Goal: Information Seeking & Learning: Learn about a topic

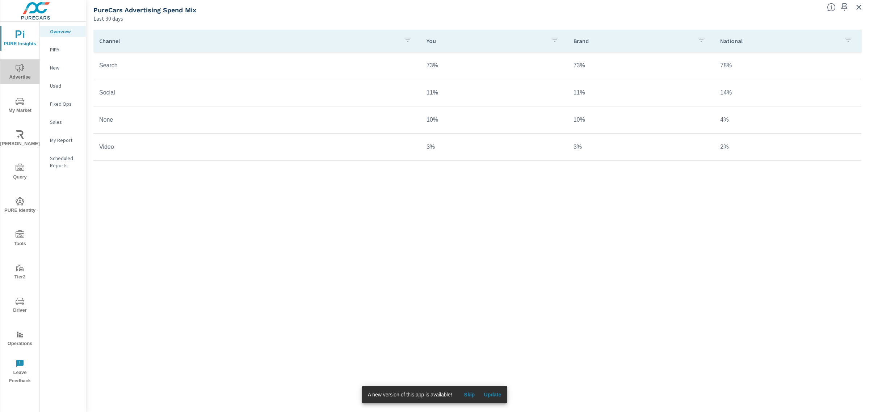
click at [17, 66] on icon "nav menu" at bounding box center [20, 68] width 9 height 8
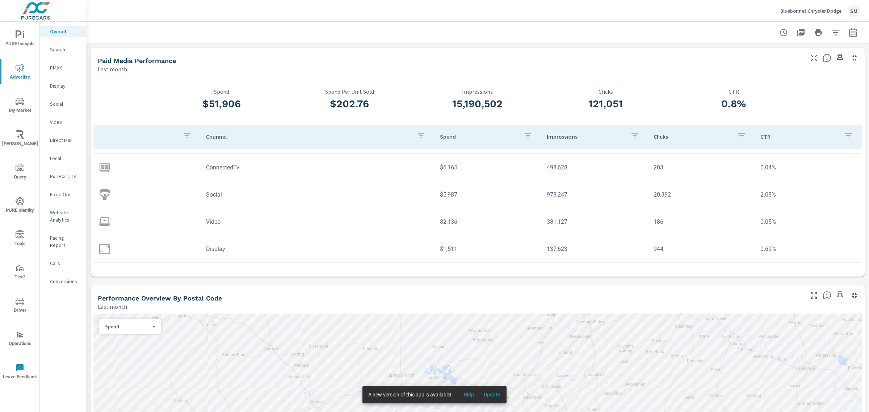
scroll to position [49, 0]
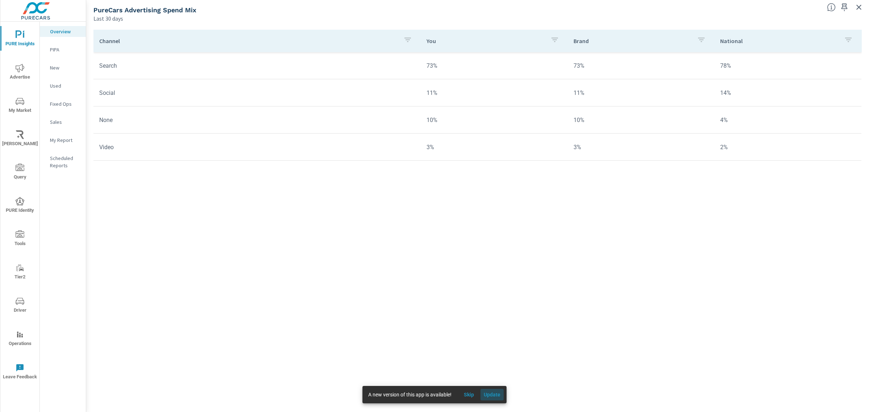
click at [495, 395] on span "Update" at bounding box center [492, 395] width 17 height 7
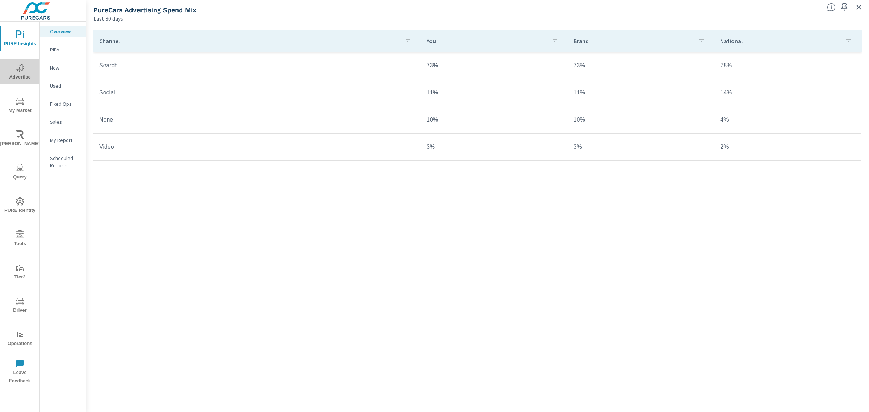
click at [20, 66] on icon "nav menu" at bounding box center [20, 68] width 9 height 9
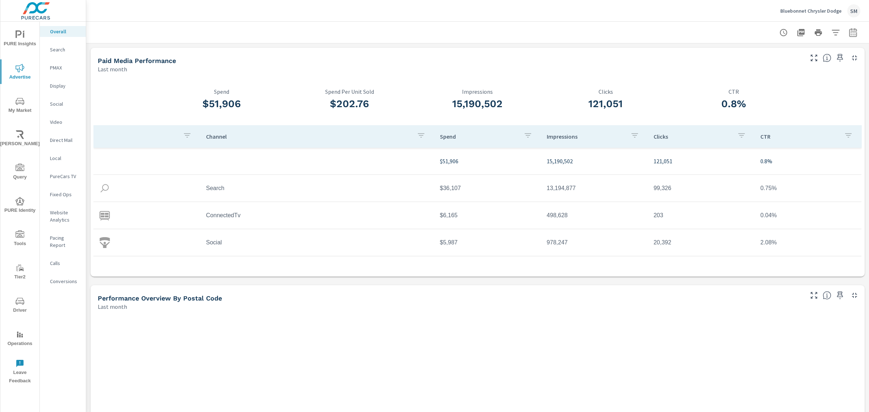
scroll to position [27, 0]
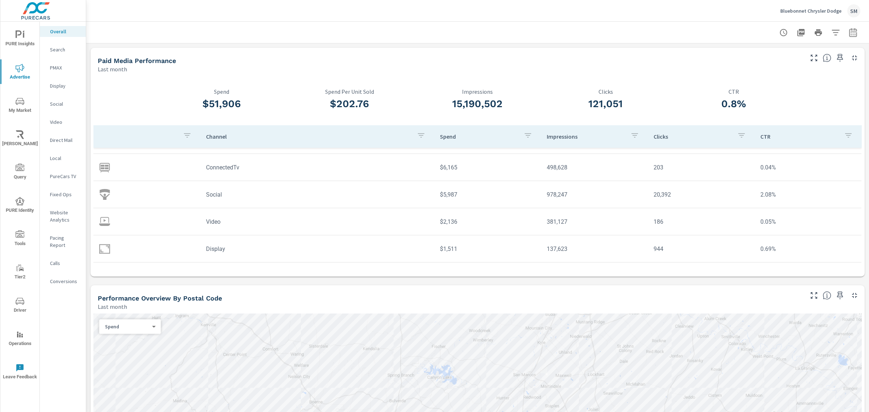
scroll to position [49, 0]
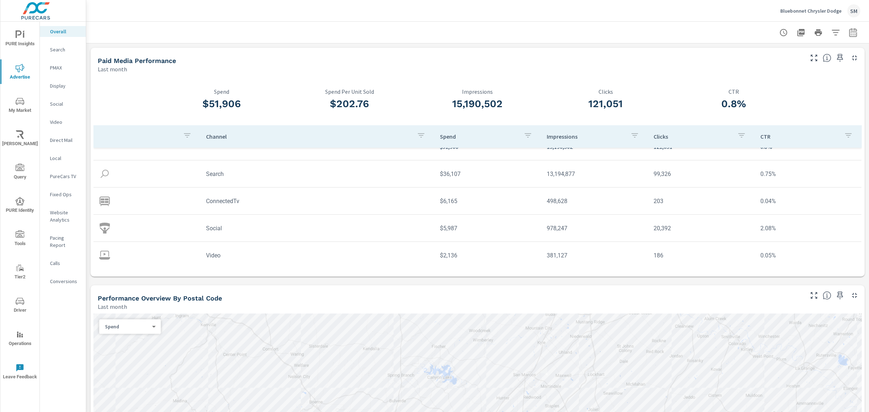
scroll to position [49, 0]
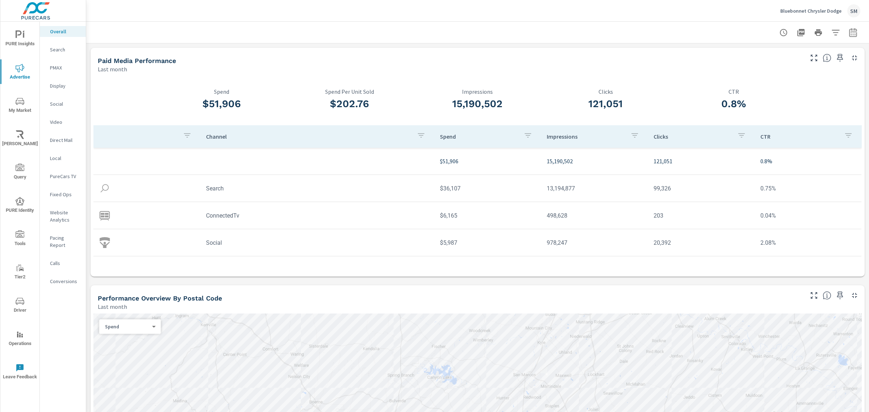
scroll to position [49, 0]
click at [13, 34] on span "PURE Insights" at bounding box center [20, 39] width 35 height 18
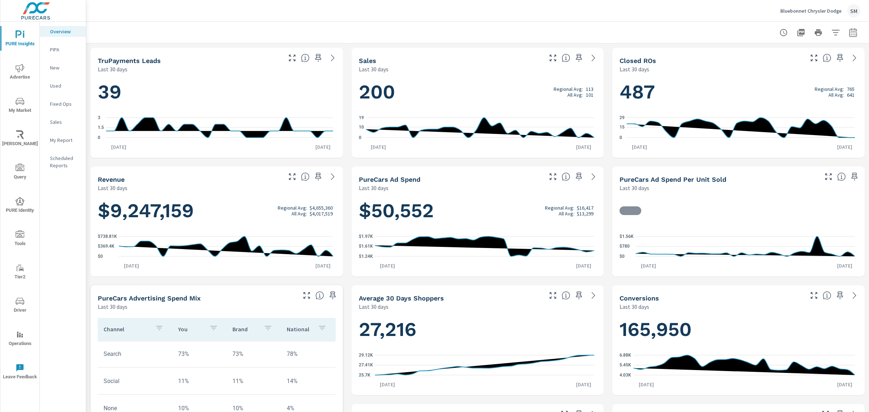
scroll to position [0, 0]
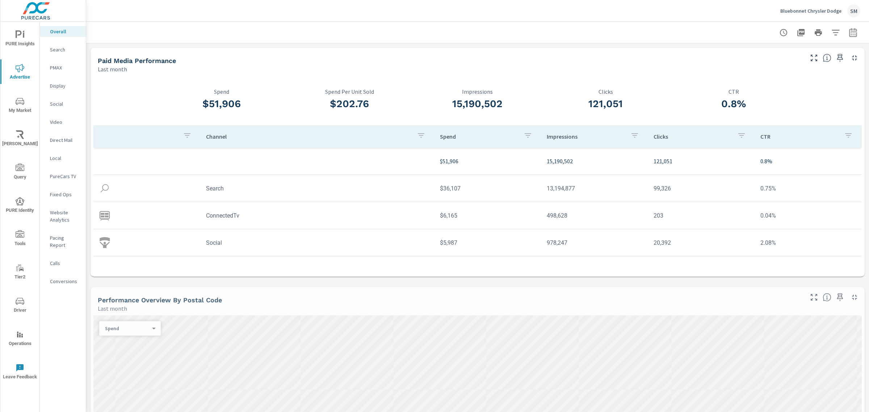
scroll to position [27, 0]
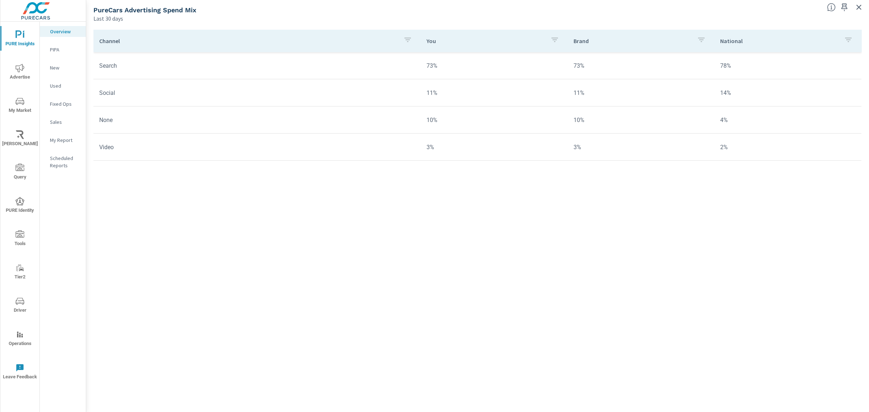
click at [18, 67] on icon "nav menu" at bounding box center [20, 68] width 9 height 9
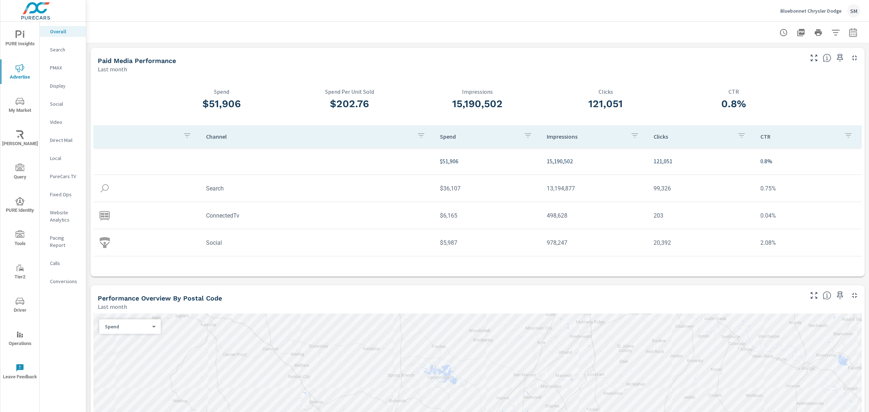
click at [58, 68] on p "PMAX" at bounding box center [65, 67] width 30 height 7
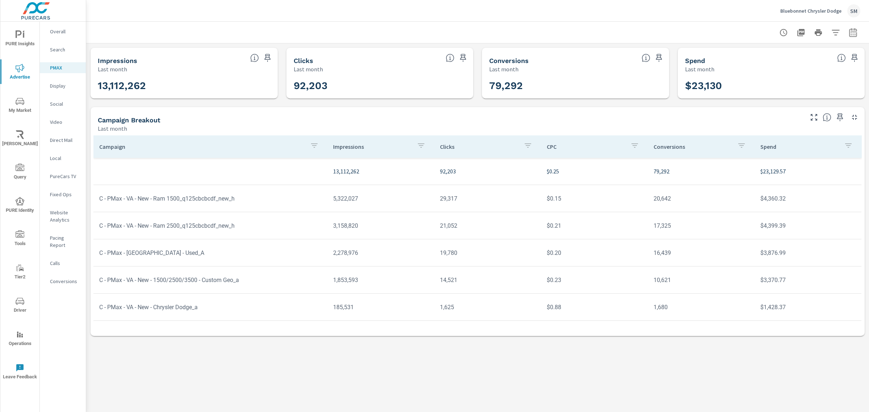
click at [62, 30] on p "Overall" at bounding box center [65, 31] width 30 height 7
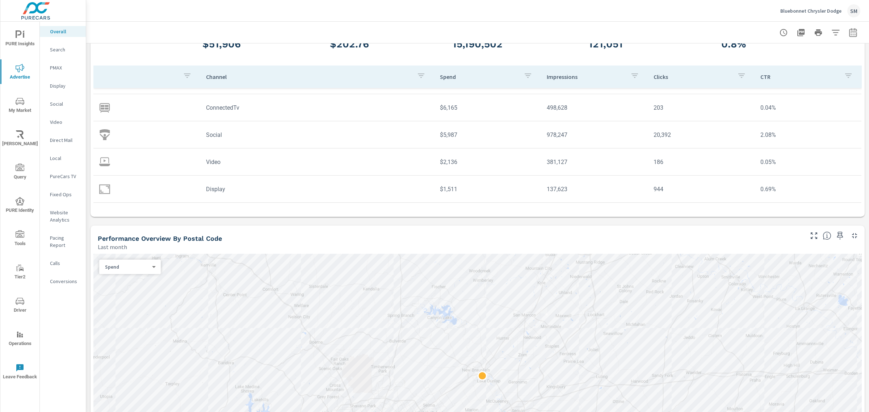
scroll to position [60, 0]
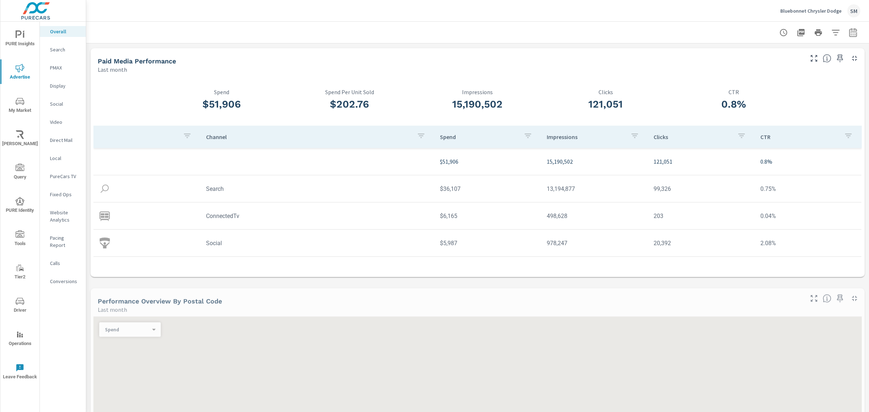
scroll to position [27, 0]
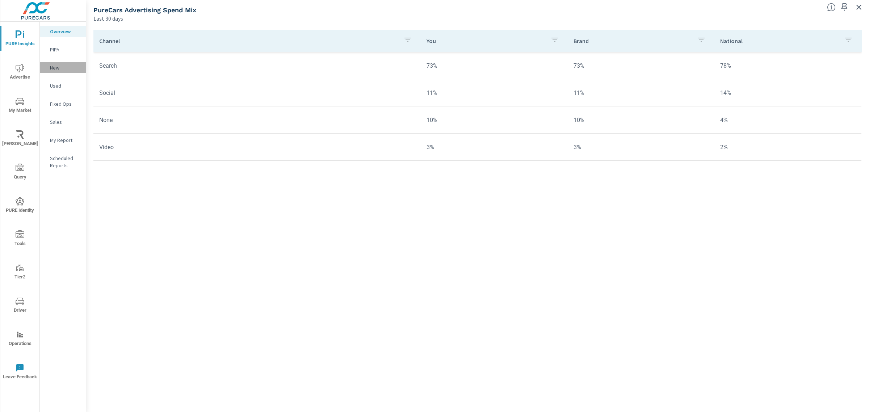
click at [54, 66] on p "New" at bounding box center [65, 67] width 30 height 7
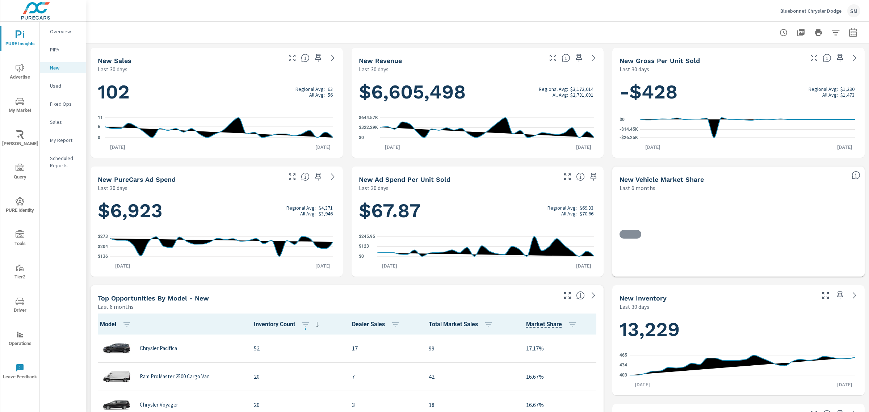
scroll to position [0, 0]
click at [19, 41] on span "PURE Insights" at bounding box center [20, 39] width 35 height 18
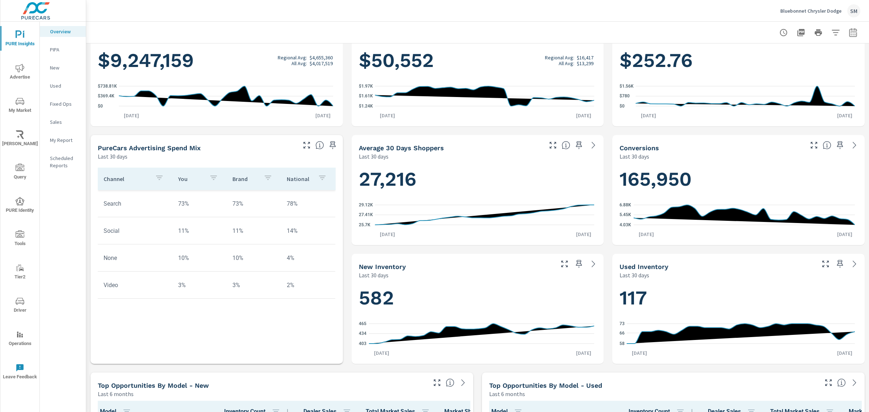
scroll to position [151, 0]
click at [118, 259] on td "None" at bounding box center [135, 257] width 75 height 18
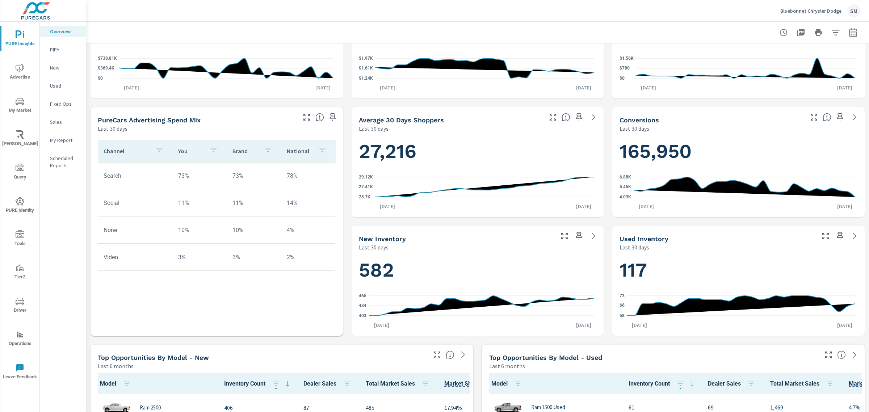
scroll to position [178, 0]
click at [22, 66] on icon "nav menu" at bounding box center [20, 68] width 9 height 9
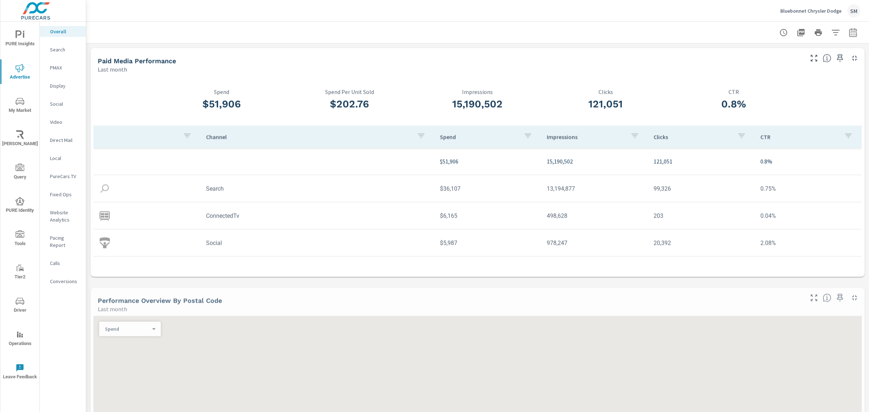
scroll to position [27, 0]
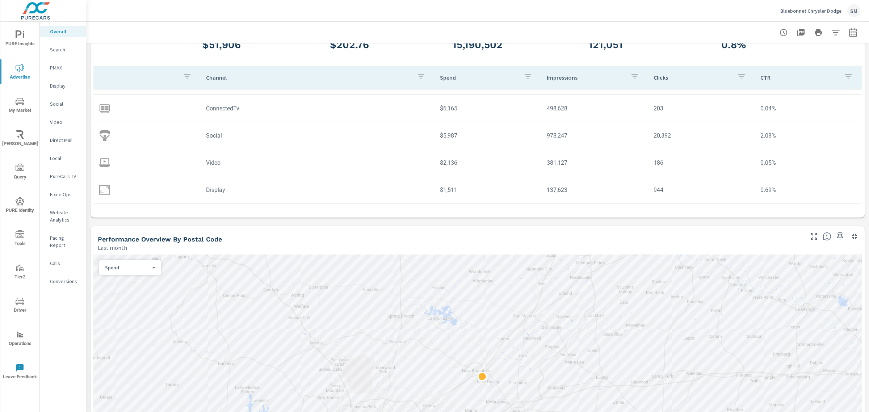
scroll to position [59, 0]
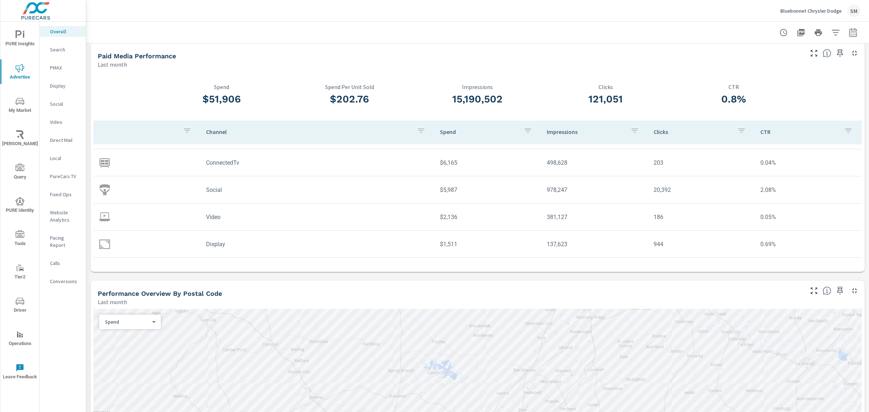
scroll to position [27, 0]
